Goal: Transaction & Acquisition: Purchase product/service

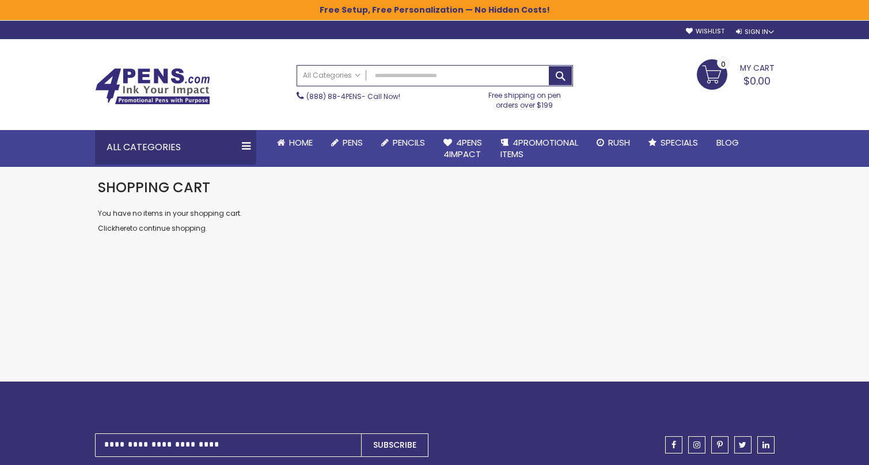
click at [715, 72] on link "My Cart $0.00 0" at bounding box center [736, 73] width 78 height 29
click at [348, 147] on span "Pens" at bounding box center [353, 143] width 20 height 12
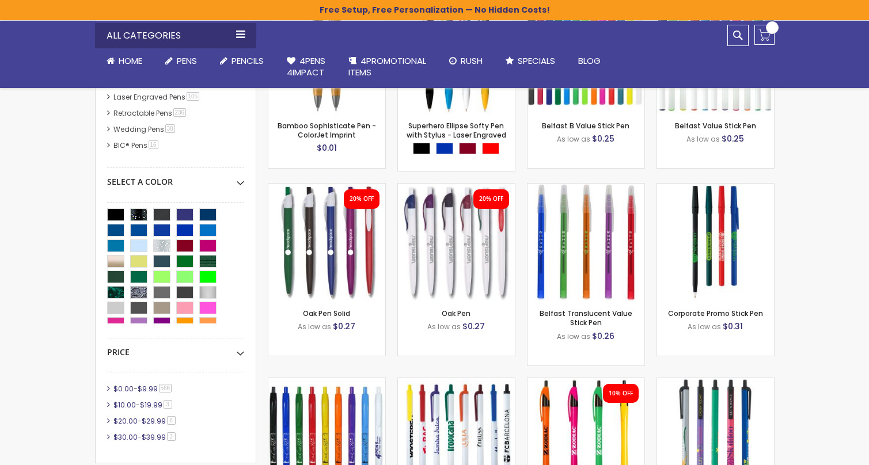
scroll to position [355, 0]
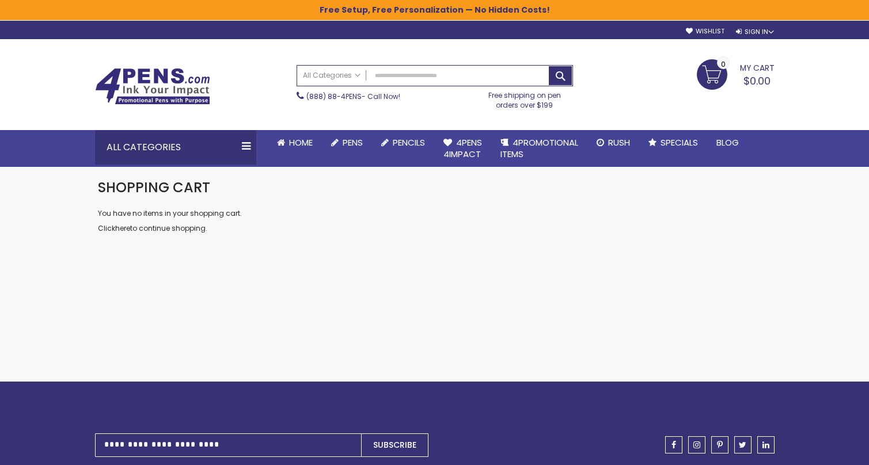
click at [740, 70] on span "My Cart" at bounding box center [757, 66] width 35 height 15
click at [740, 29] on div "Sign In" at bounding box center [755, 32] width 38 height 9
